Goal: Browse casually

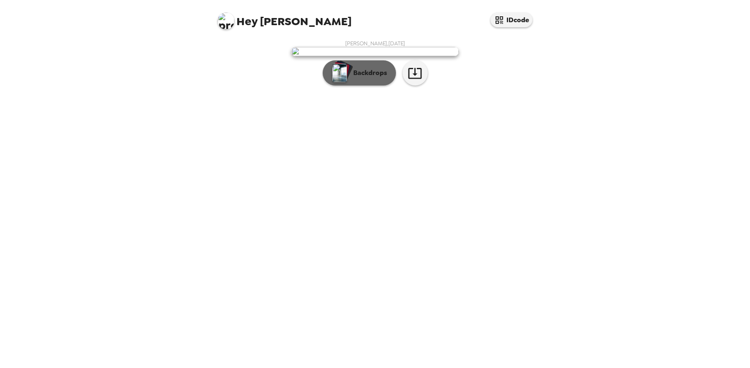
click at [378, 78] on p "Backdrops" at bounding box center [368, 73] width 38 height 10
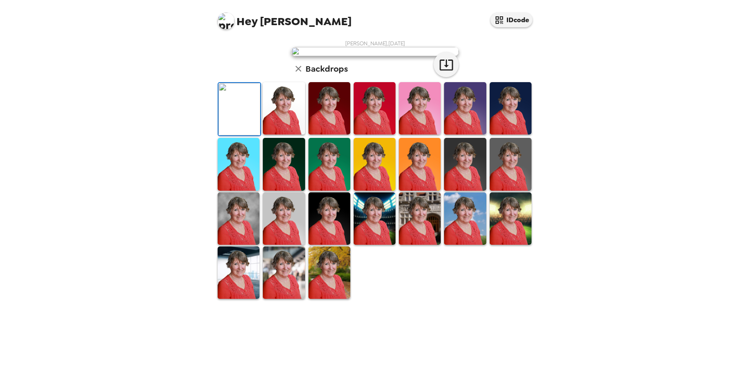
click at [430, 190] on img at bounding box center [420, 164] width 42 height 52
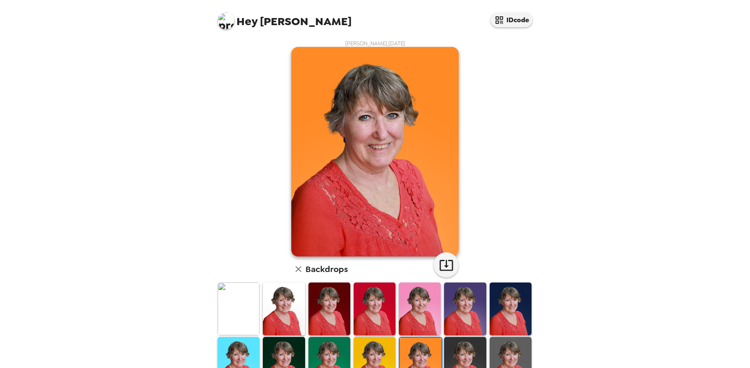
click at [478, 317] on img at bounding box center [465, 308] width 42 height 52
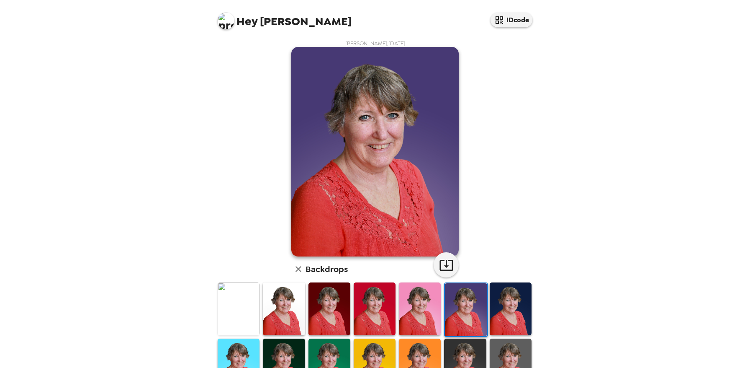
click at [342, 356] on img at bounding box center [330, 364] width 42 height 52
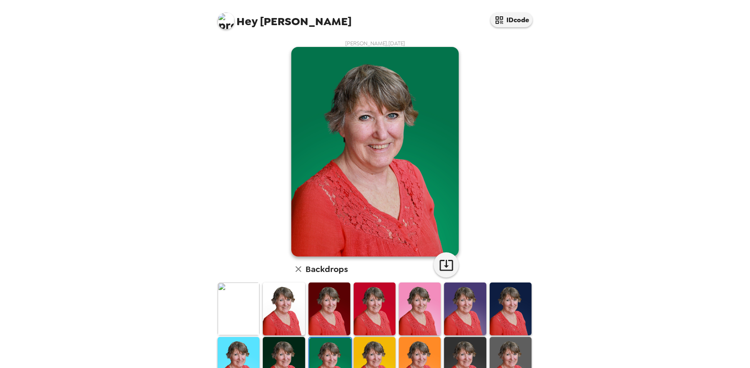
click at [251, 350] on img at bounding box center [239, 363] width 42 height 52
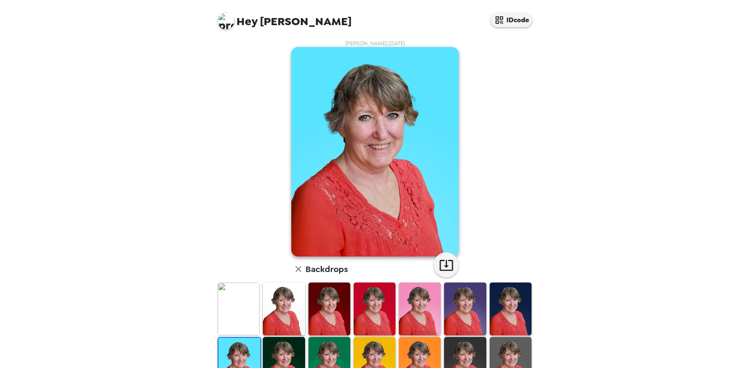
click at [392, 355] on img at bounding box center [375, 363] width 42 height 52
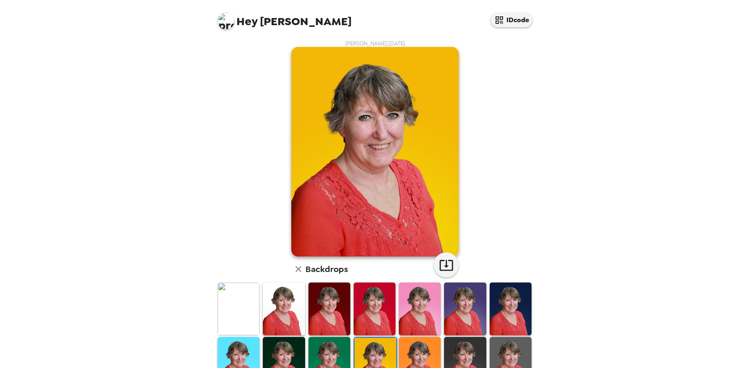
click at [528, 341] on img at bounding box center [511, 363] width 42 height 52
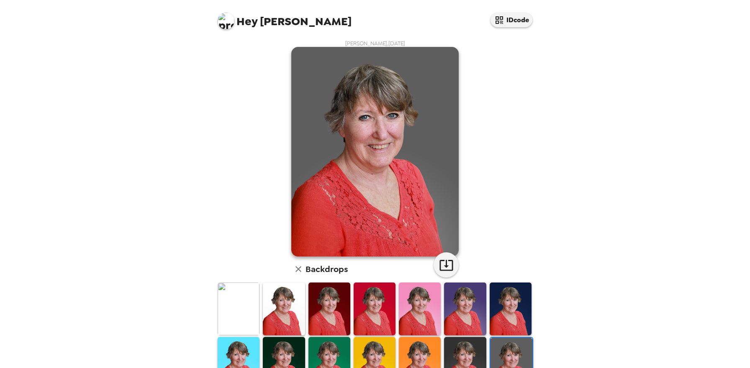
click at [386, 342] on img at bounding box center [375, 363] width 42 height 52
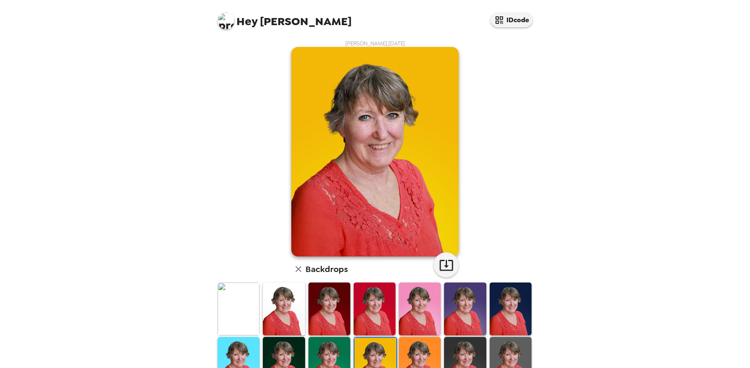
click at [476, 346] on img at bounding box center [465, 363] width 42 height 52
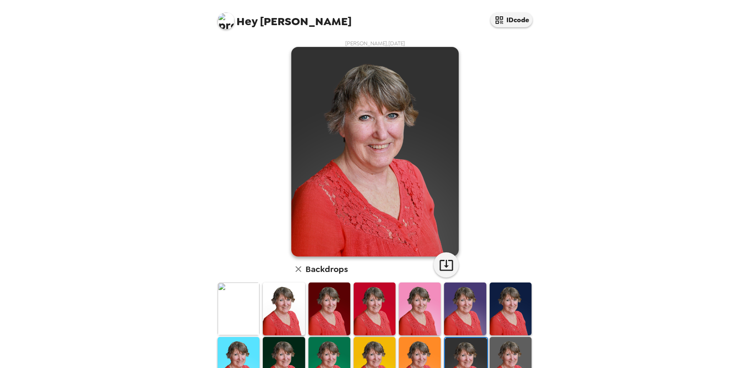
click at [386, 350] on img at bounding box center [375, 363] width 42 height 52
